Goal: Find contact information: Find contact information

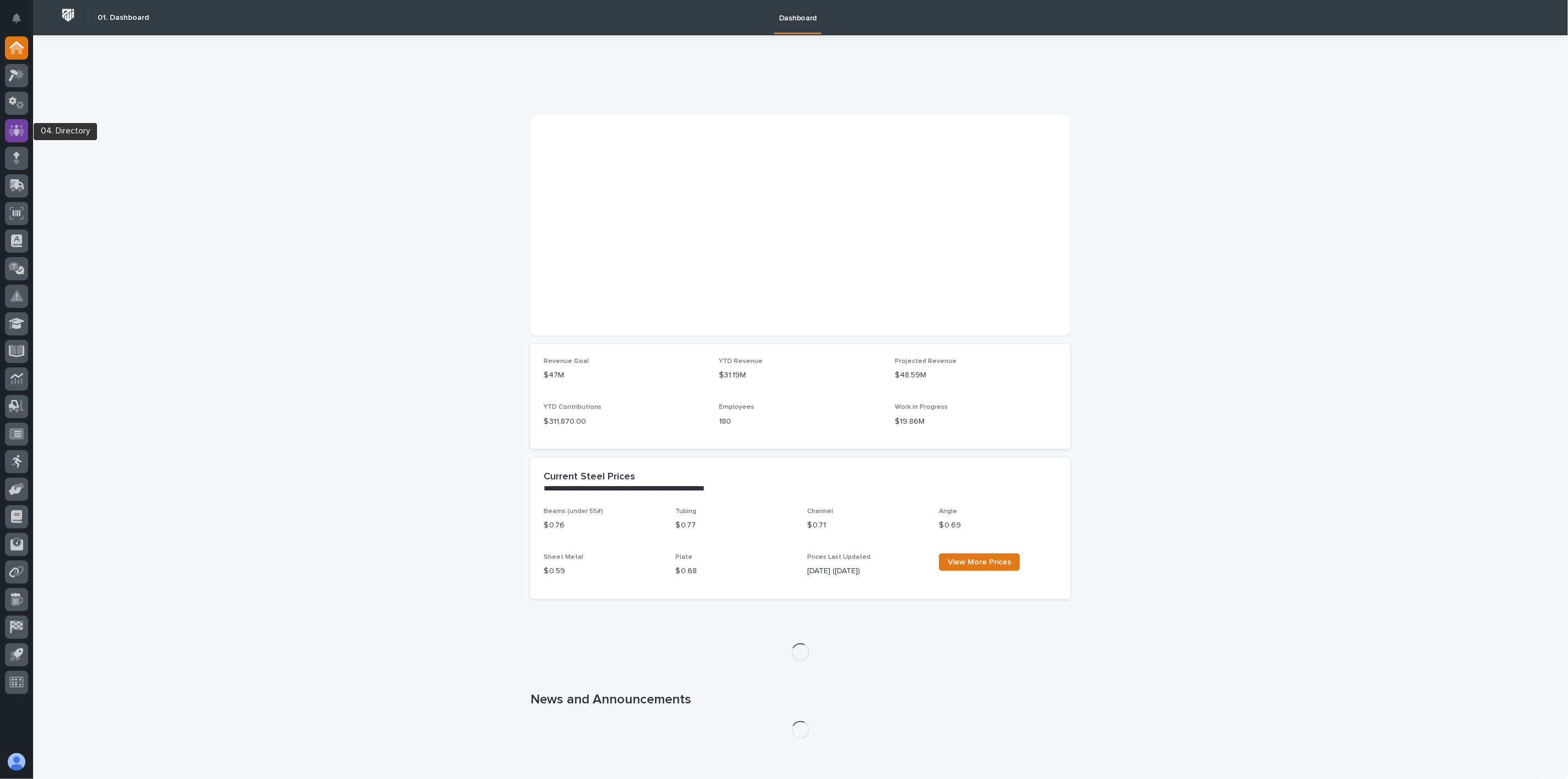
click at [12, 132] on icon at bounding box center [17, 131] width 16 height 11
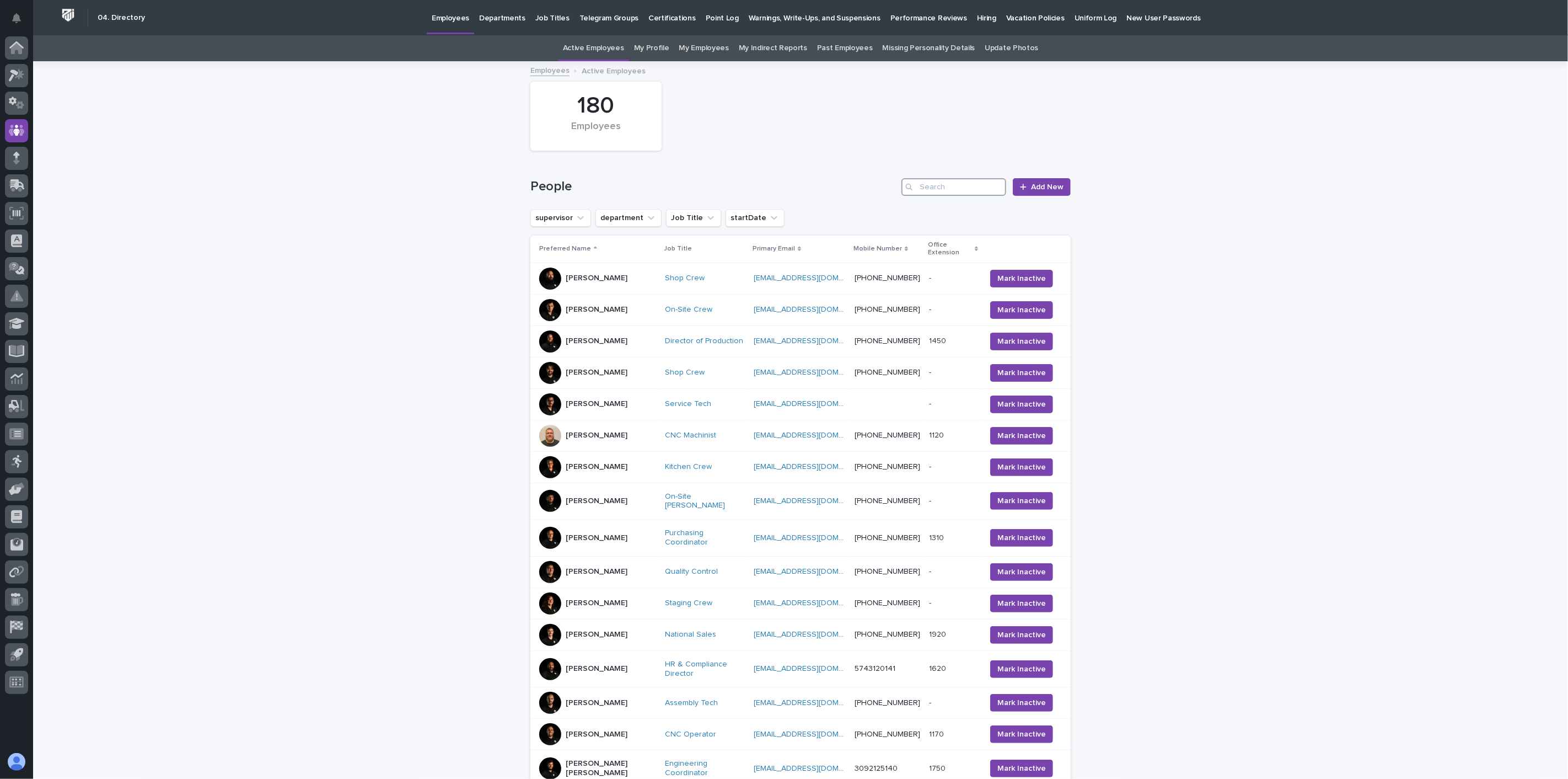
click at [921, 184] on input "Search" at bounding box center [953, 187] width 104 height 18
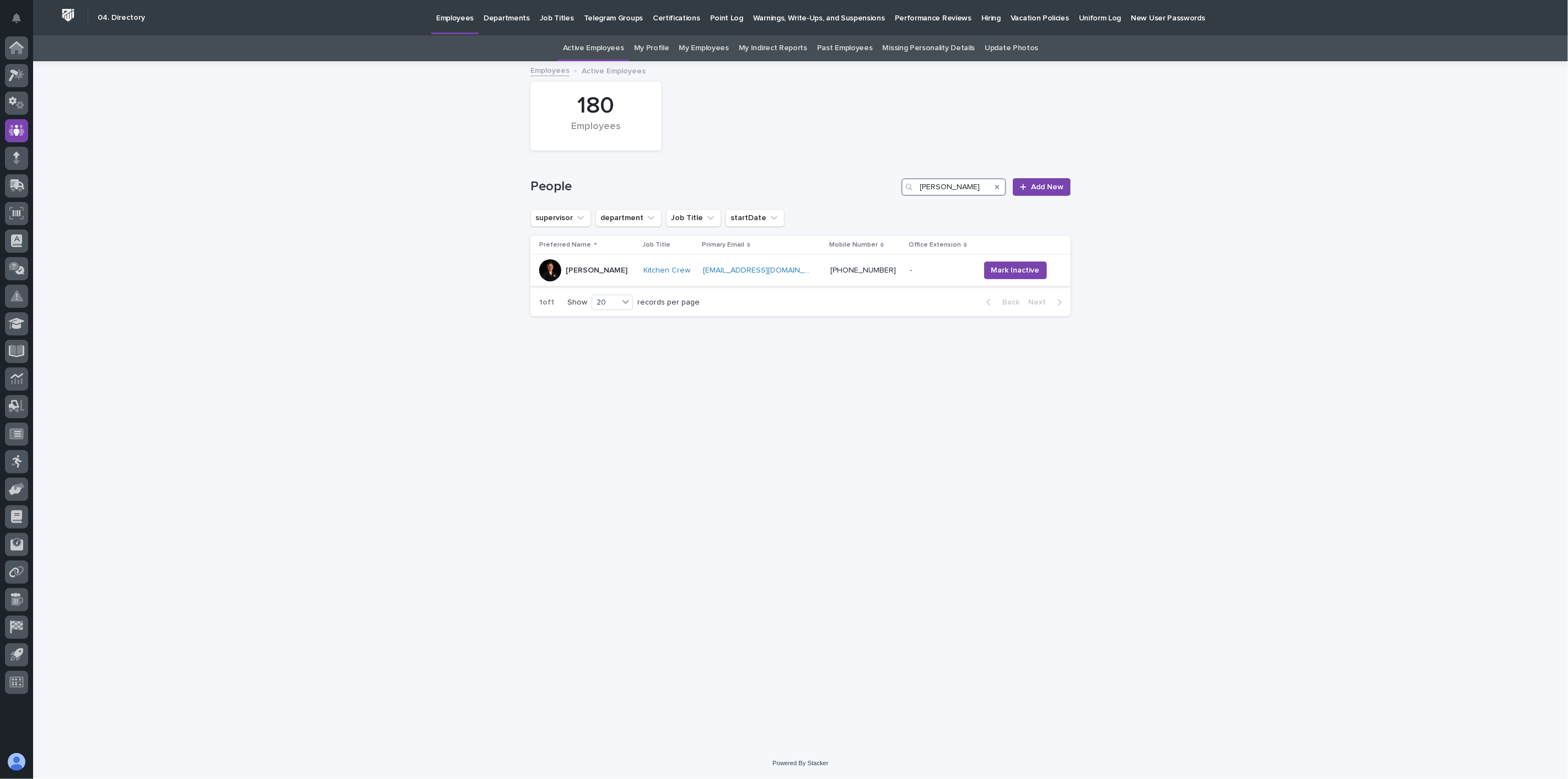
type input "[PERSON_NAME]"
click at [607, 272] on p "[PERSON_NAME]" at bounding box center [597, 270] width 62 height 9
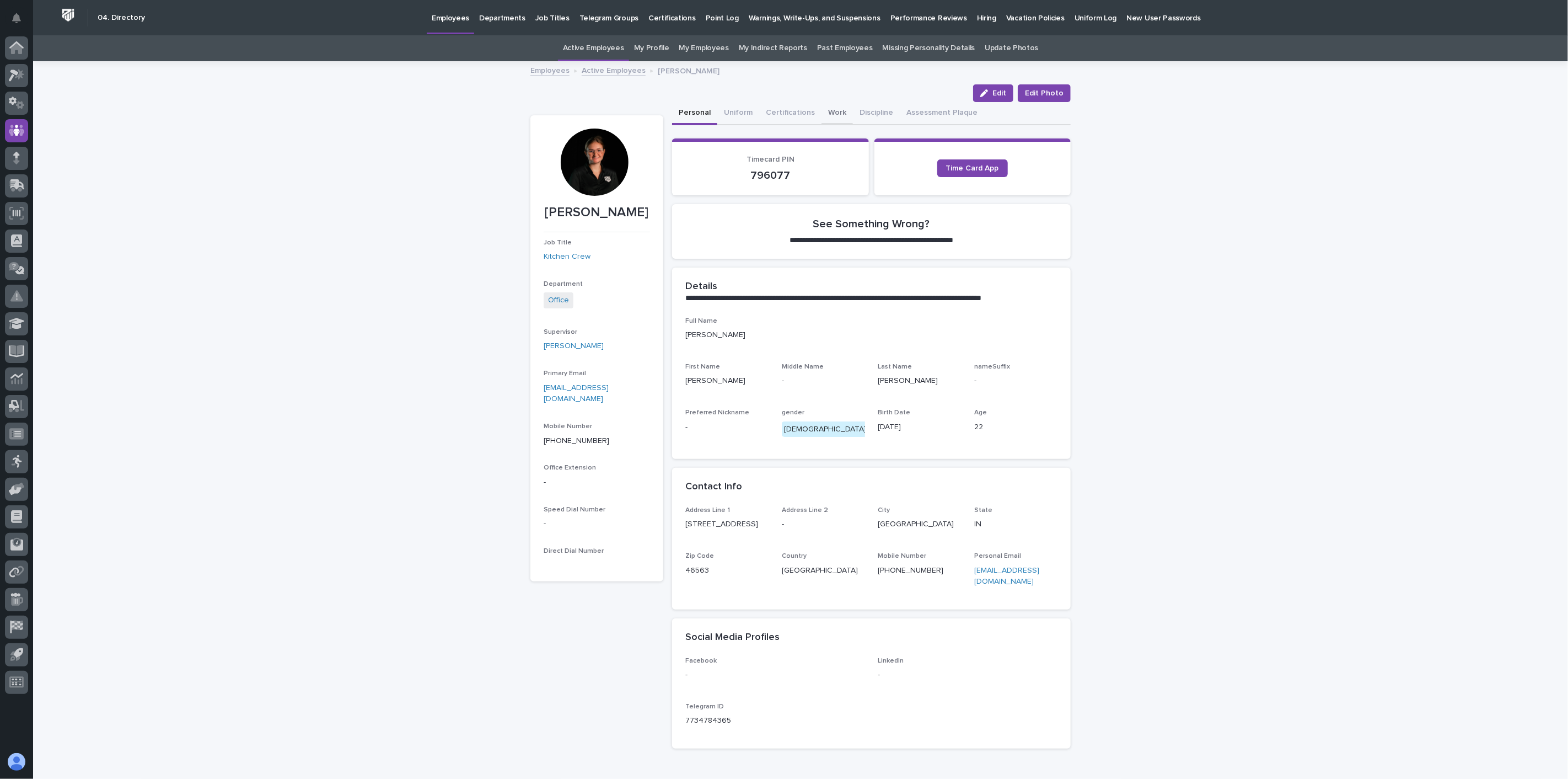
click at [823, 110] on button "Work" at bounding box center [837, 113] width 32 height 23
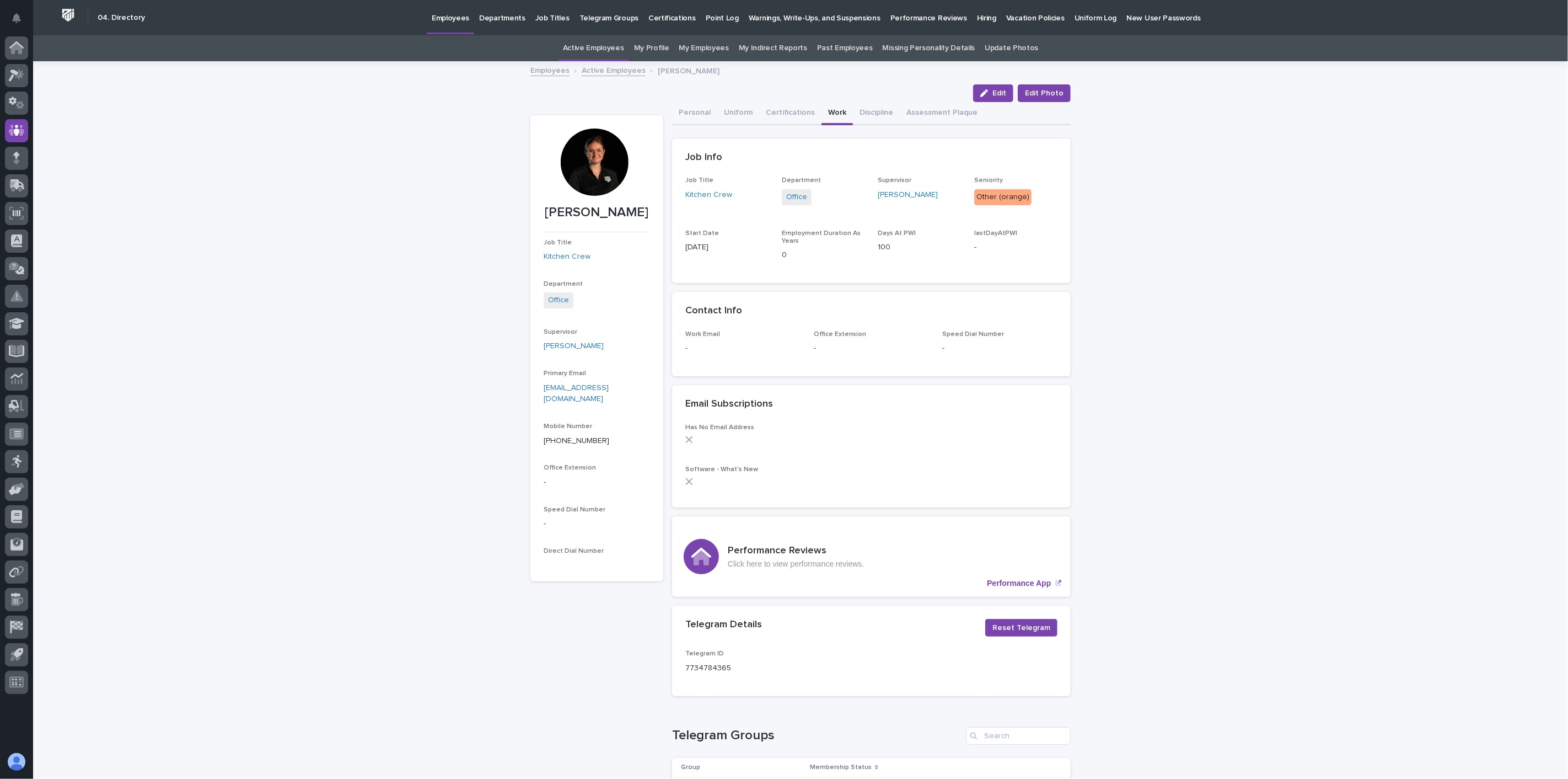
click at [617, 69] on link "Active Employees" at bounding box center [613, 70] width 64 height 13
